Goal: Complete application form: Complete application form

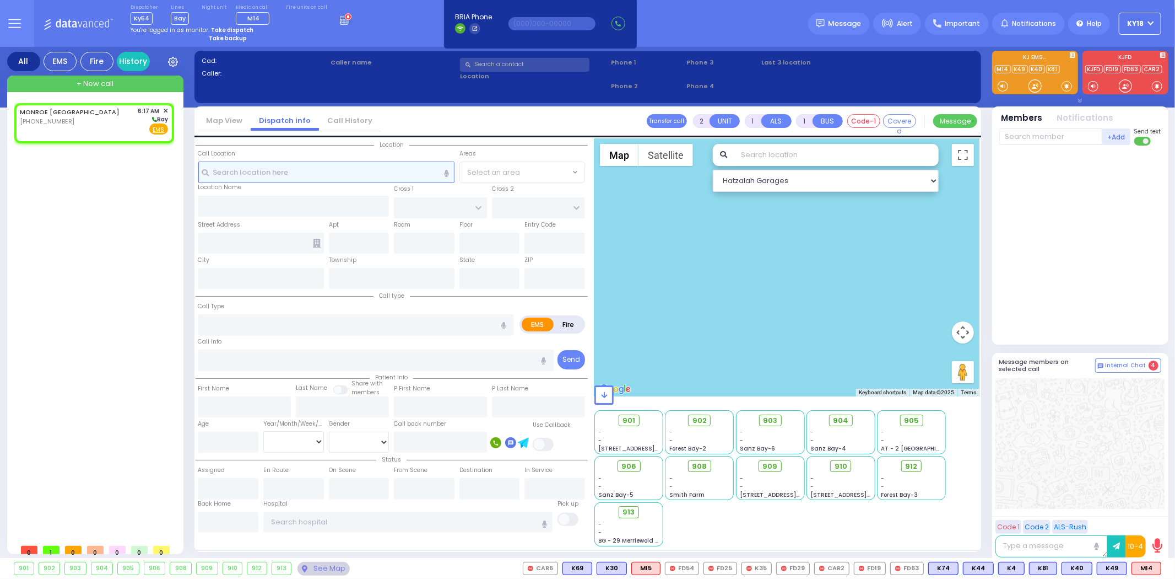
select select
radio input "true"
select select
type input "06:17"
select select "Hatzalah Garages"
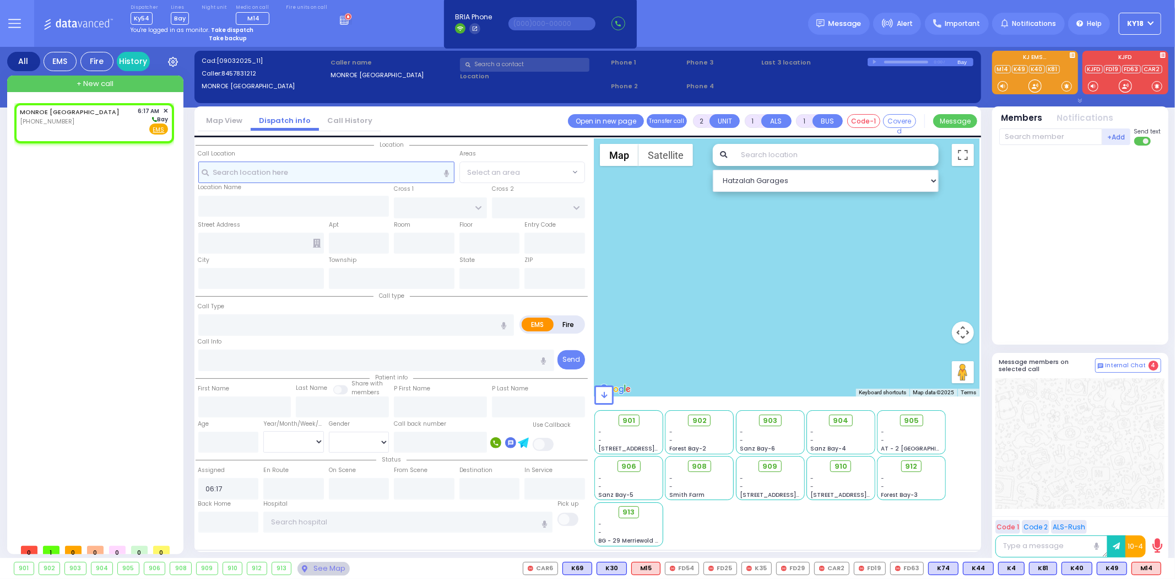
select select
radio input "true"
select select
select select "Hatzalah Garages"
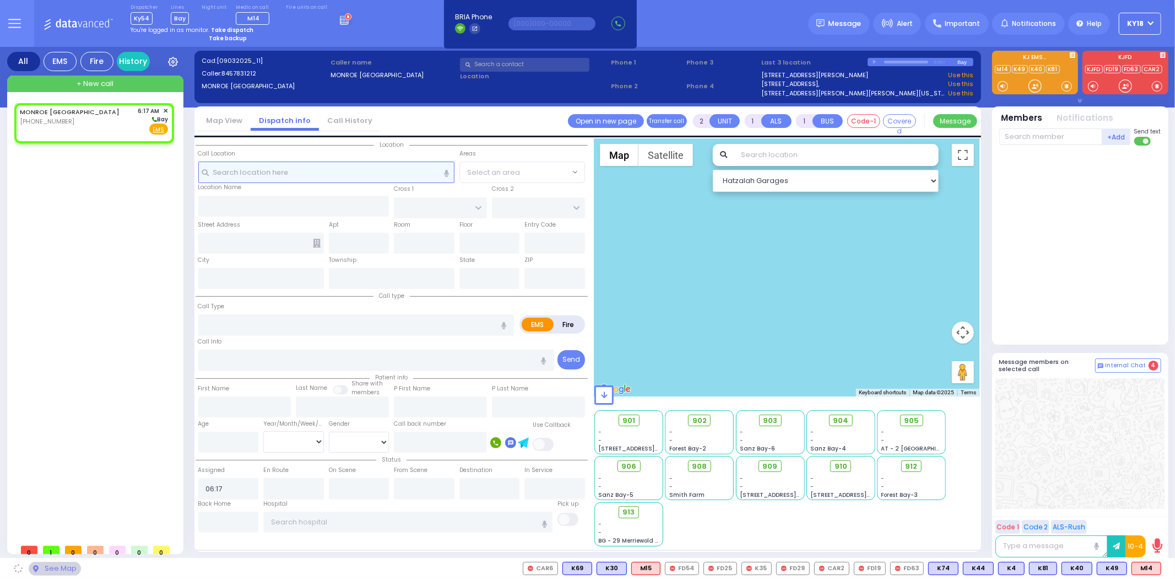
select select
radio input "true"
select select
select select "Hatzalah Garages"
select select
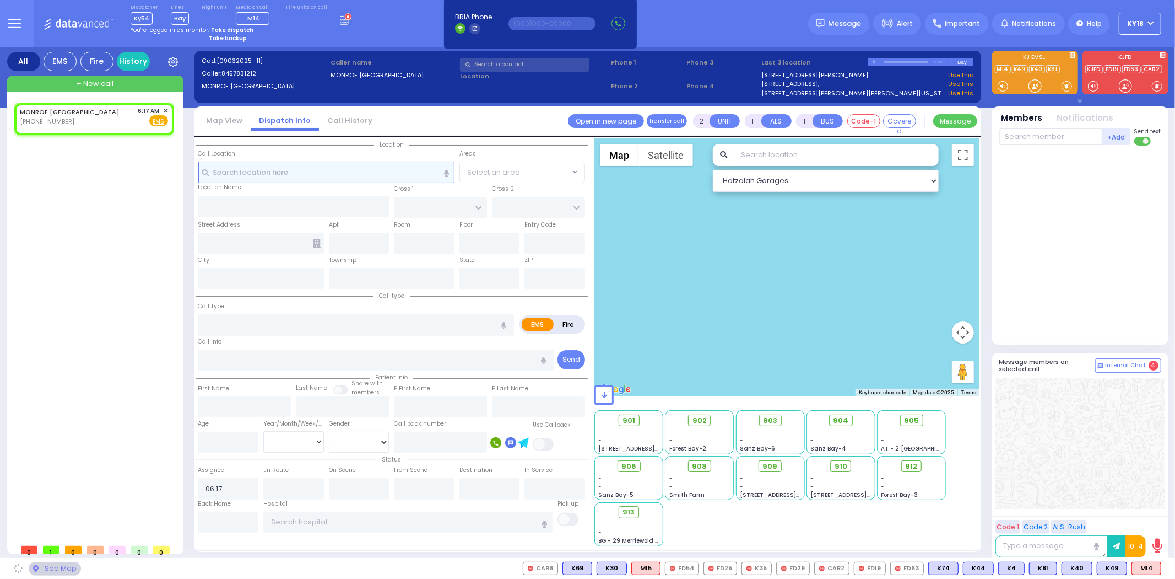
radio input "true"
select select
select select "Hatzalah Garages"
select select
radio input "true"
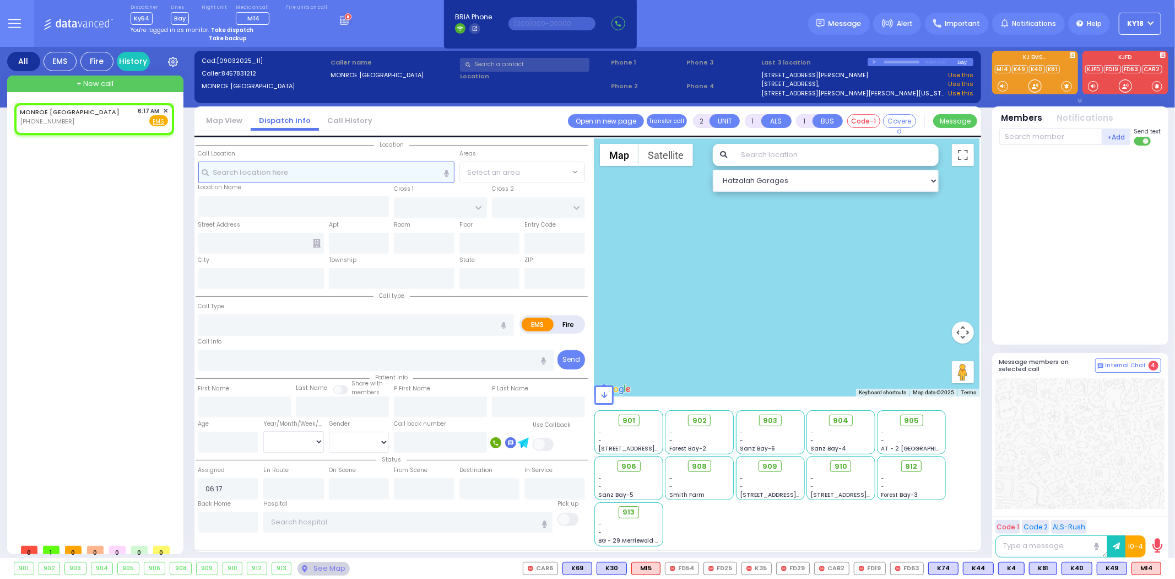
select select
select select "Hatzalah Garages"
